Goal: Task Accomplishment & Management: Manage account settings

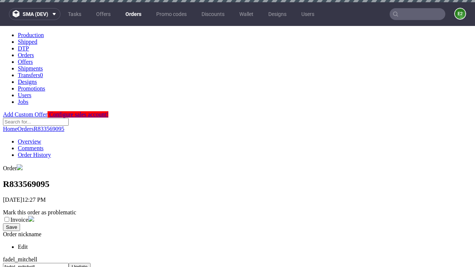
scroll to position [284, 0]
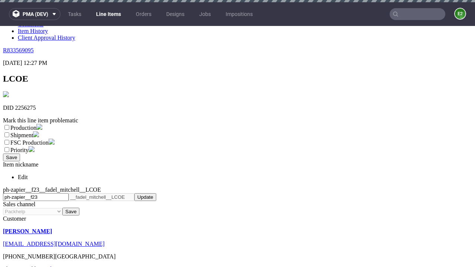
scroll to position [2, 0]
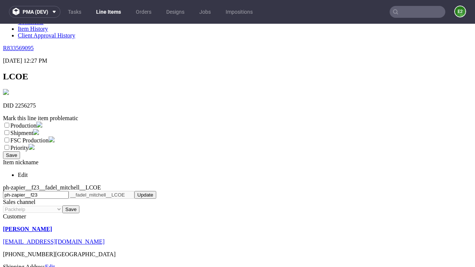
select select "dtp_ca_needed"
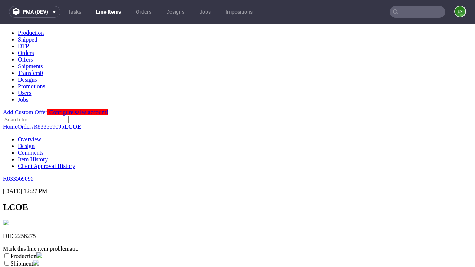
scroll to position [0, 0]
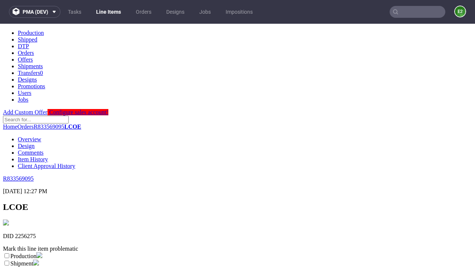
checkbox input "true"
